Goal: Task Accomplishment & Management: Manage account settings

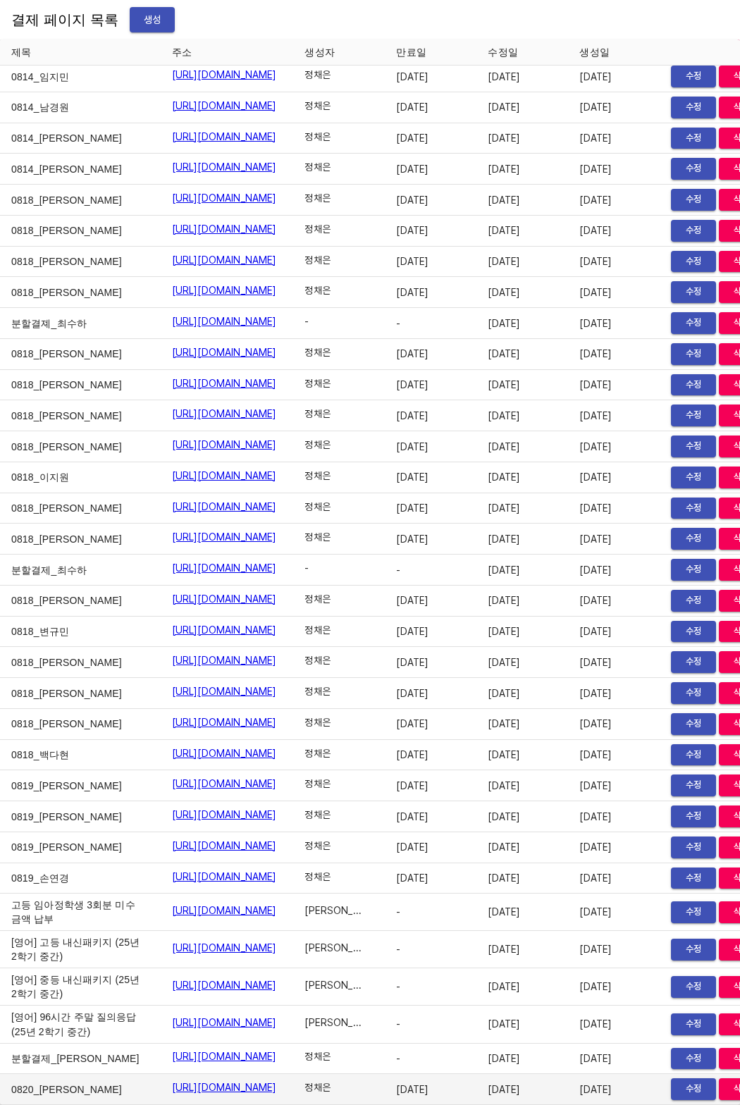
scroll to position [23092, 98]
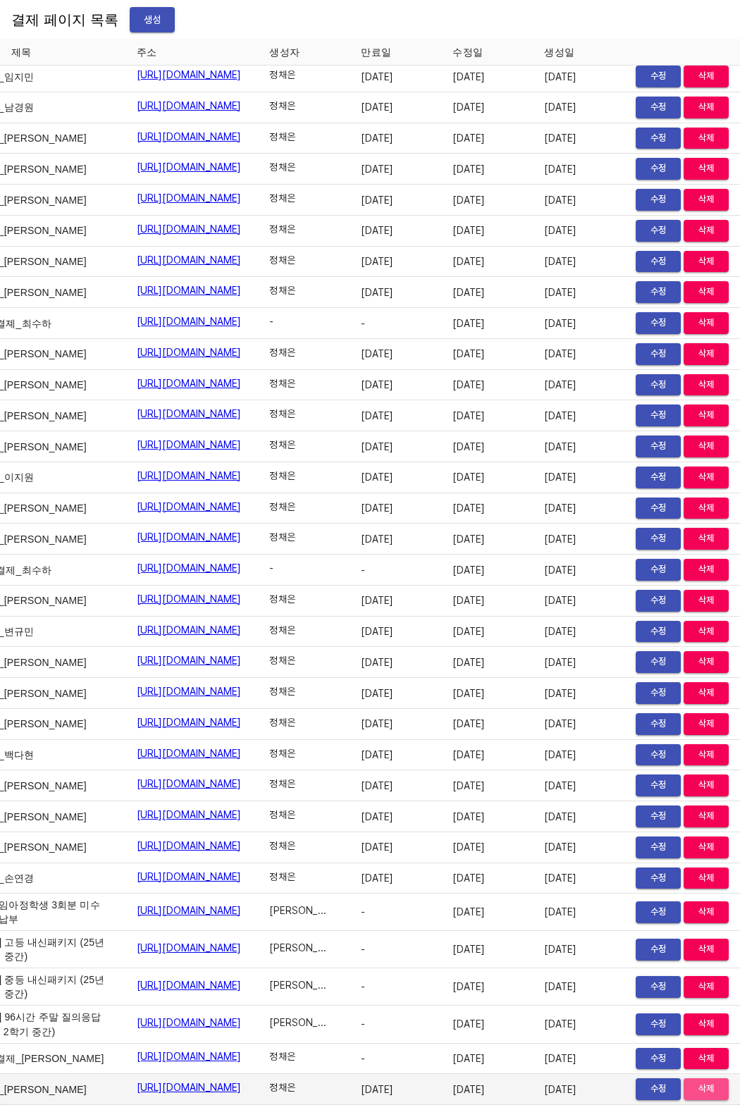
click at [694, 1081] on span "삭제" at bounding box center [706, 1089] width 31 height 16
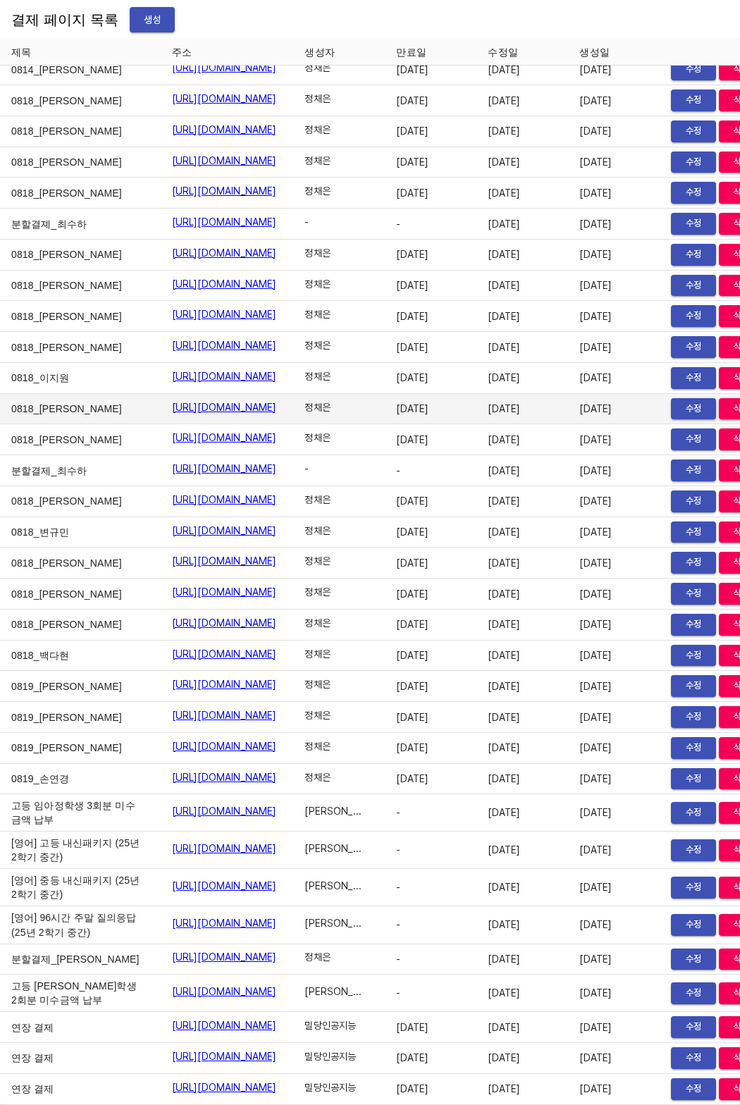
scroll to position [23174, 0]
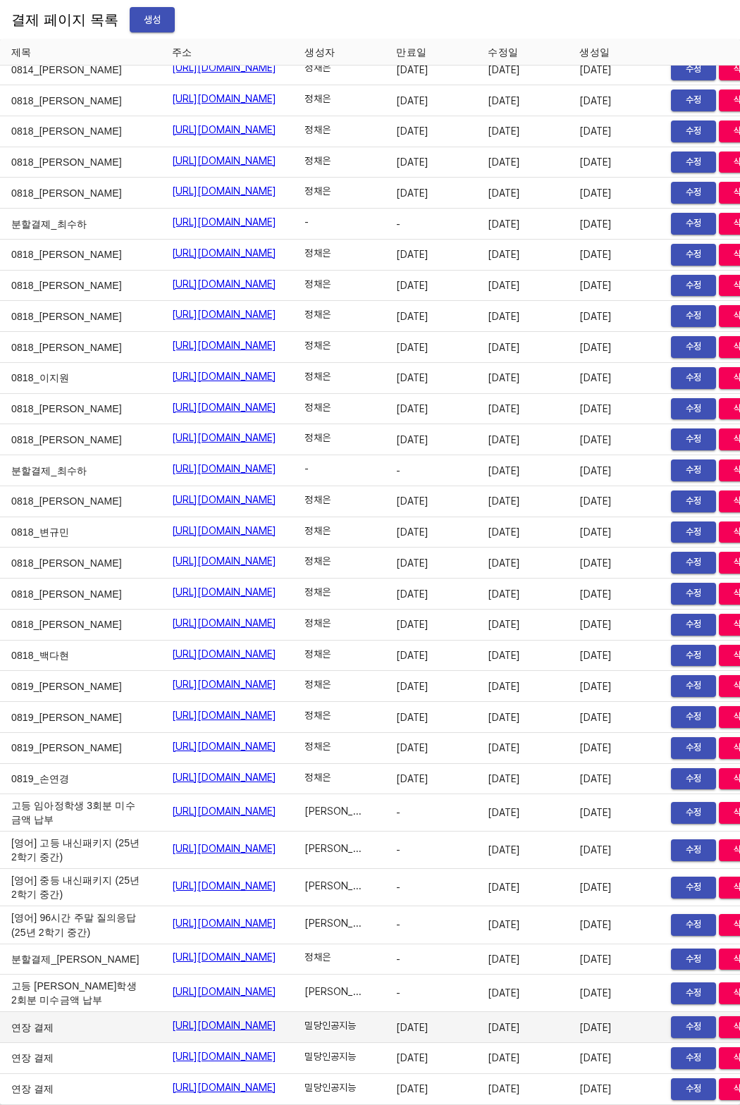
click at [247, 1020] on link "[URL][DOMAIN_NAME]" at bounding box center [224, 1025] width 105 height 14
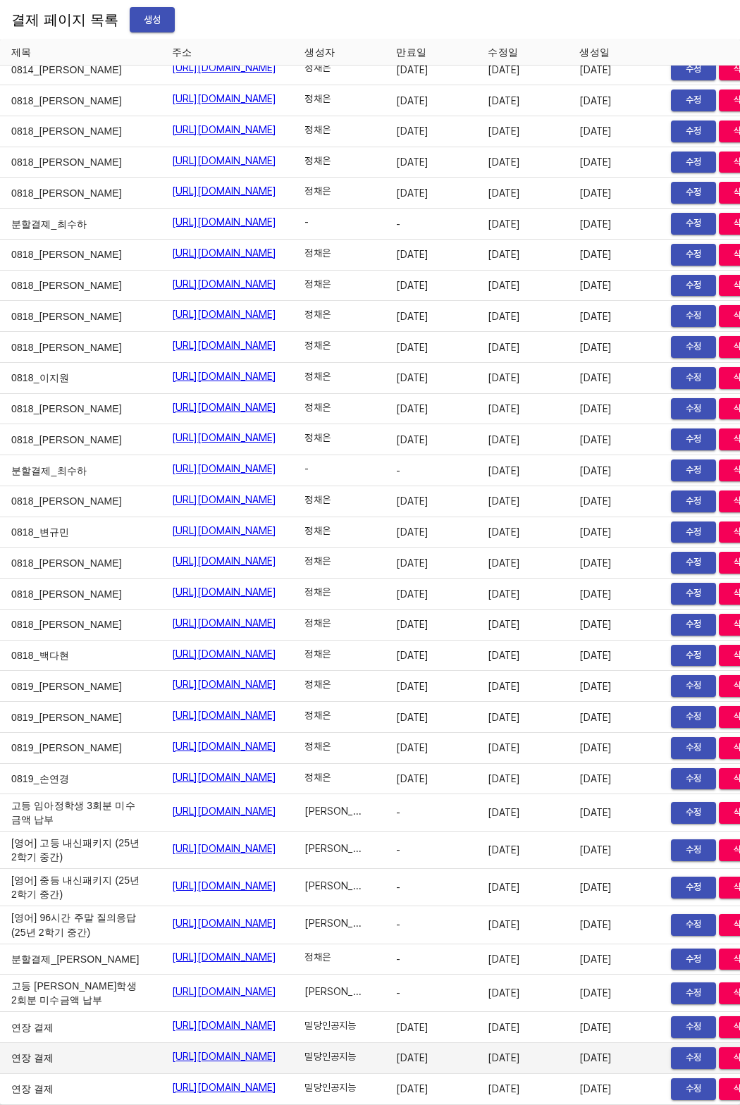
click at [277, 1050] on link "[URL][DOMAIN_NAME]" at bounding box center [224, 1056] width 105 height 14
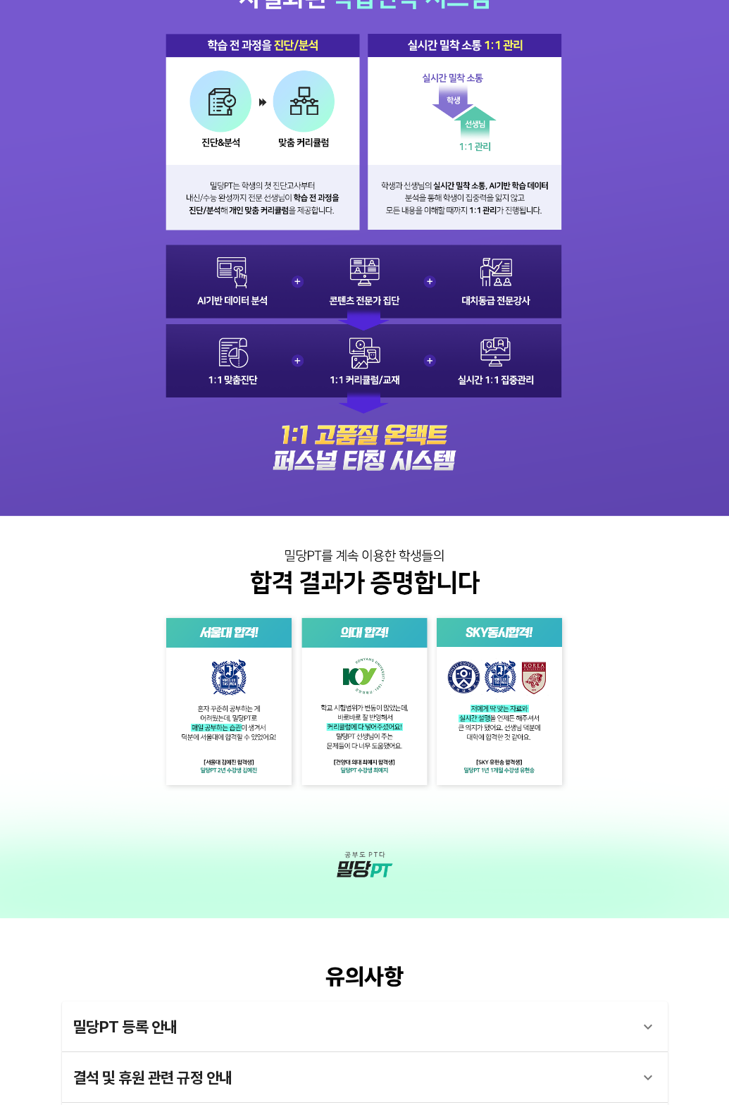
scroll to position [841, 0]
